Goal: Information Seeking & Learning: Find specific fact

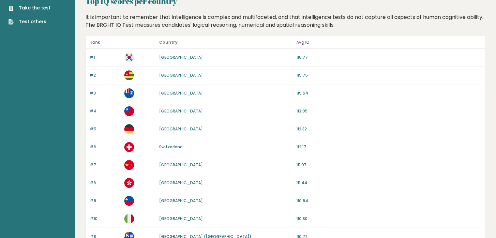
scroll to position [26, 0]
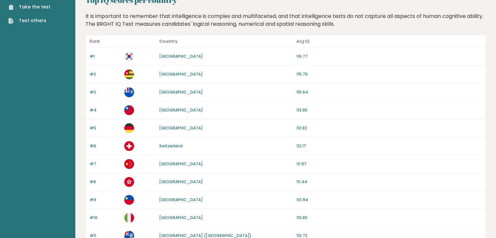
click at [166, 76] on link "[GEOGRAPHIC_DATA]" at bounding box center [181, 74] width 44 height 6
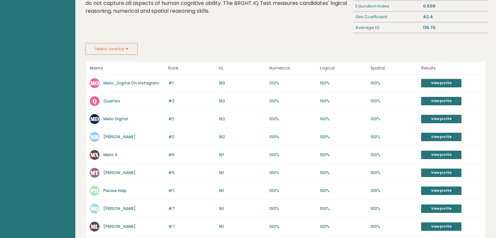
scroll to position [117, 0]
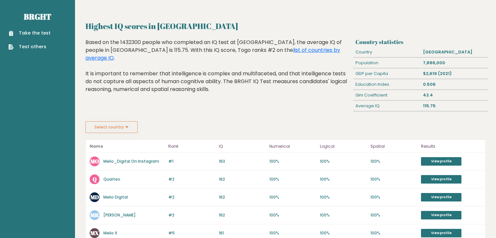
scroll to position [117, 0]
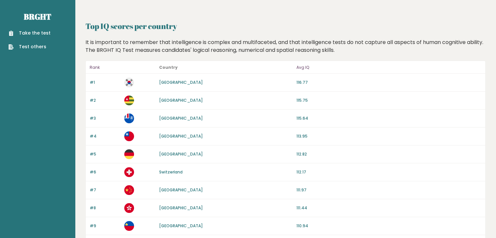
click at [166, 102] on link "[GEOGRAPHIC_DATA]" at bounding box center [181, 101] width 44 height 6
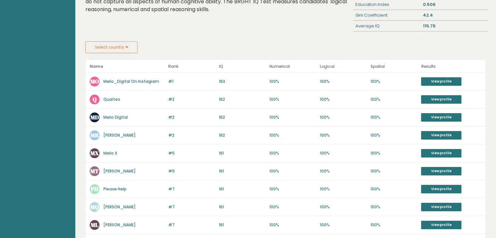
scroll to position [91, 0]
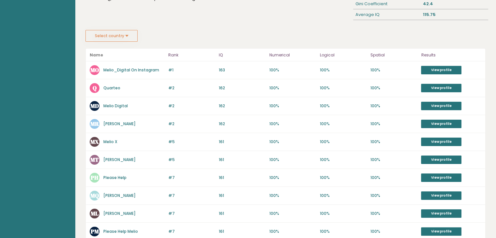
click at [190, 77] on div "#1 [GEOGRAPHIC_DATA] Melio_Digital On Instagram 163 #1 163 100% 100% 100% View …" at bounding box center [286, 70] width 400 height 18
click at [472, 237] on div "#7 PM Please Help Melio 161 #7 161 100% 100% 100% View profile" at bounding box center [286, 232] width 400 height 18
click at [44, 24] on aside "Brght Take the test Test others" at bounding box center [37, 186] width 75 height 555
